Goal: Navigation & Orientation: Find specific page/section

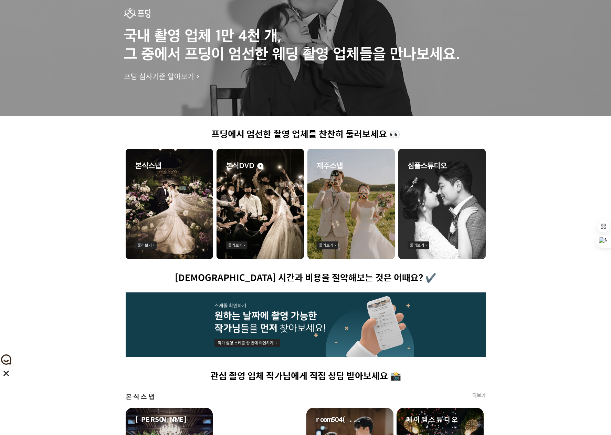
scroll to position [92, 0]
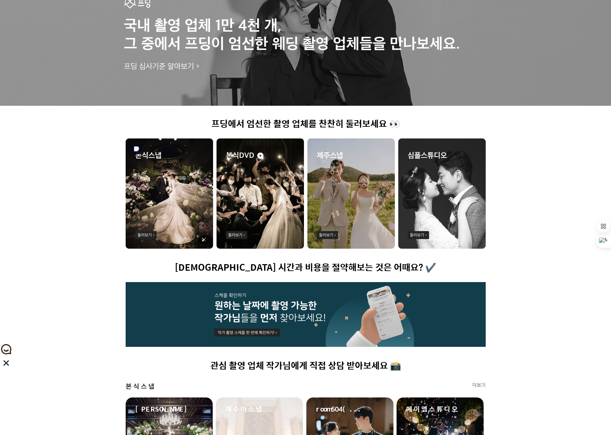
click at [146, 233] on img at bounding box center [169, 193] width 87 height 110
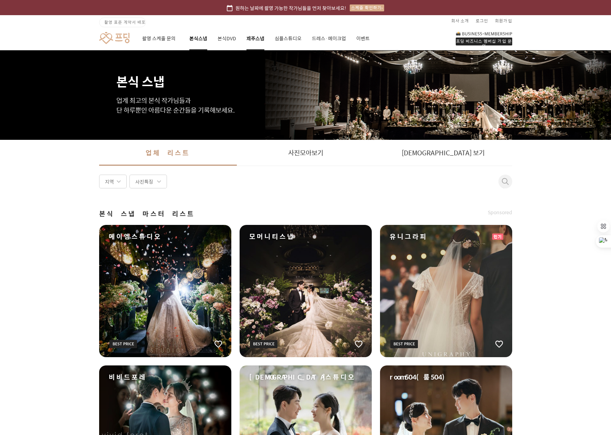
click at [253, 37] on link "제주스냅" at bounding box center [255, 38] width 18 height 23
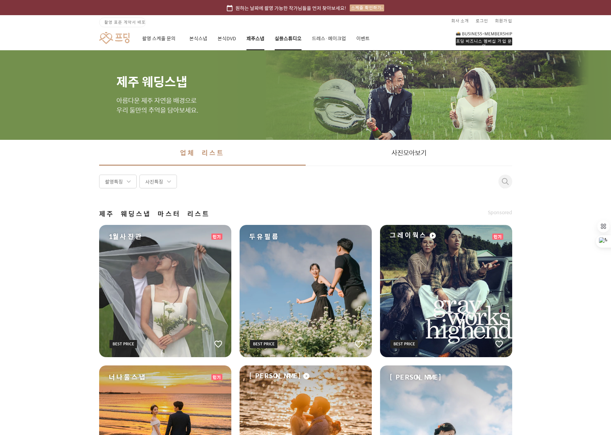
click at [287, 37] on link "심플스튜디오" at bounding box center [288, 38] width 27 height 23
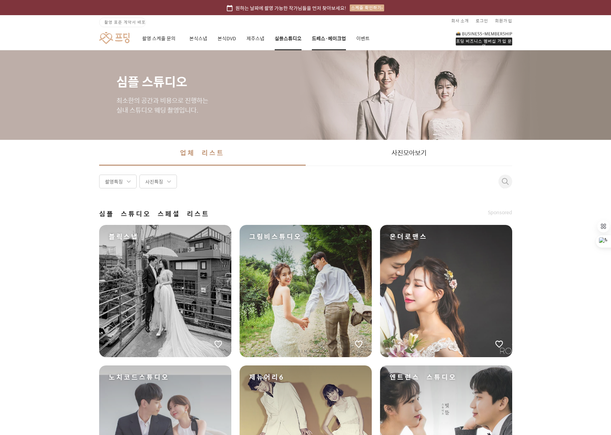
click at [327, 36] on link "드레스·메이크업" at bounding box center [329, 38] width 34 height 23
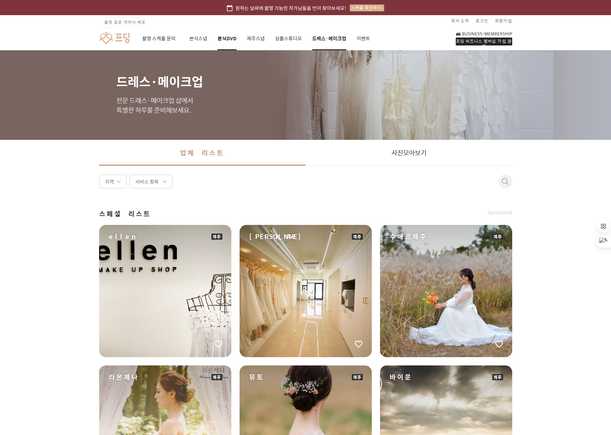
click at [229, 38] on link "본식DVD" at bounding box center [226, 38] width 19 height 23
